Goal: Go to known website: Access a specific website the user already knows

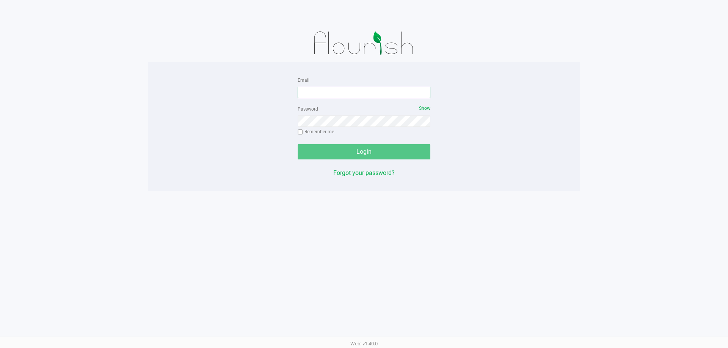
click at [352, 90] on input "Email" at bounding box center [364, 92] width 133 height 11
type input "[EMAIL_ADDRESS][DOMAIN_NAME]"
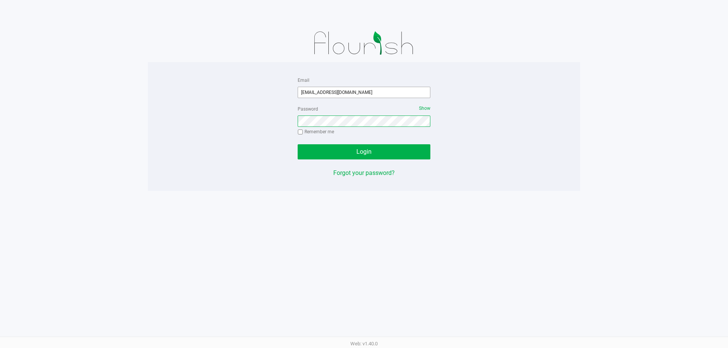
click at [298, 144] on button "Login" at bounding box center [364, 151] width 133 height 15
